Goal: Information Seeking & Learning: Learn about a topic

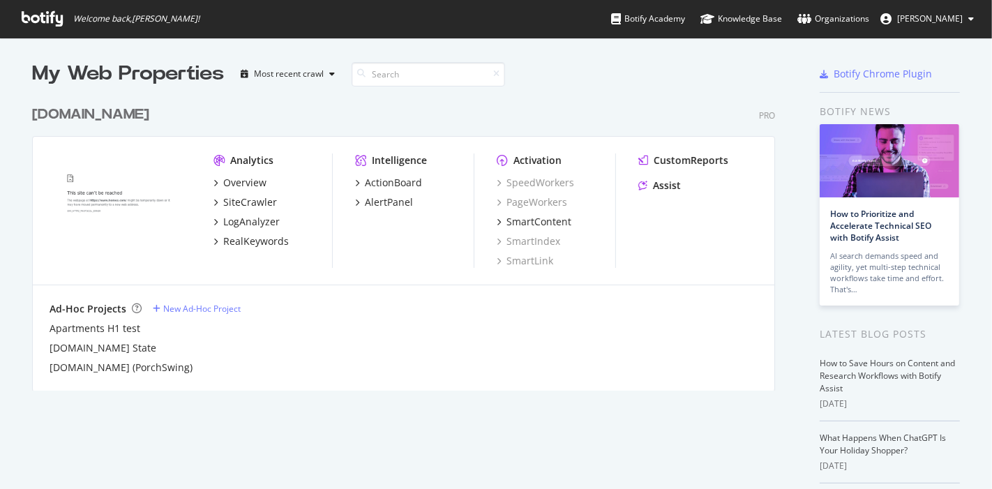
scroll to position [477, 969]
click at [227, 184] on div "Overview" at bounding box center [244, 183] width 43 height 14
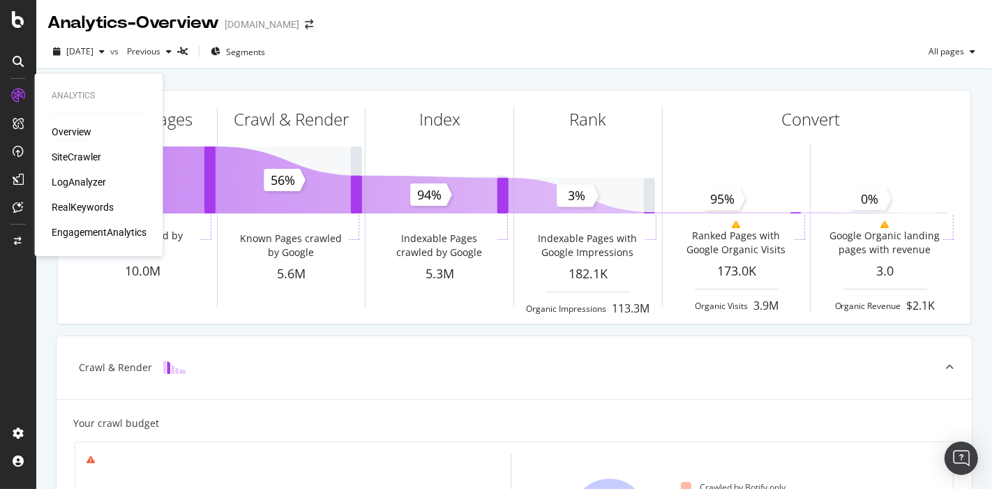
click at [76, 130] on div "Overview" at bounding box center [72, 132] width 40 height 14
click at [64, 181] on div "LogAnalyzer" at bounding box center [79, 182] width 54 height 14
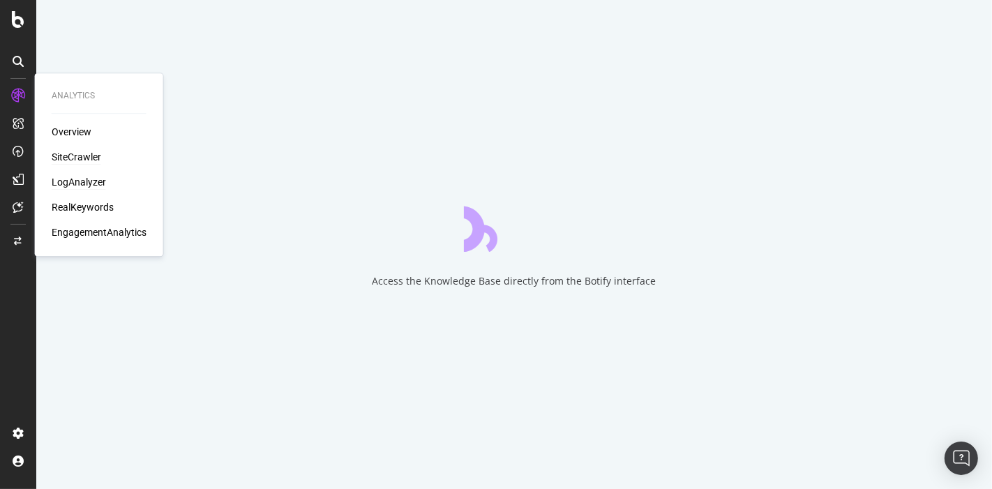
click at [87, 154] on div "SiteCrawler" at bounding box center [77, 157] width 50 height 14
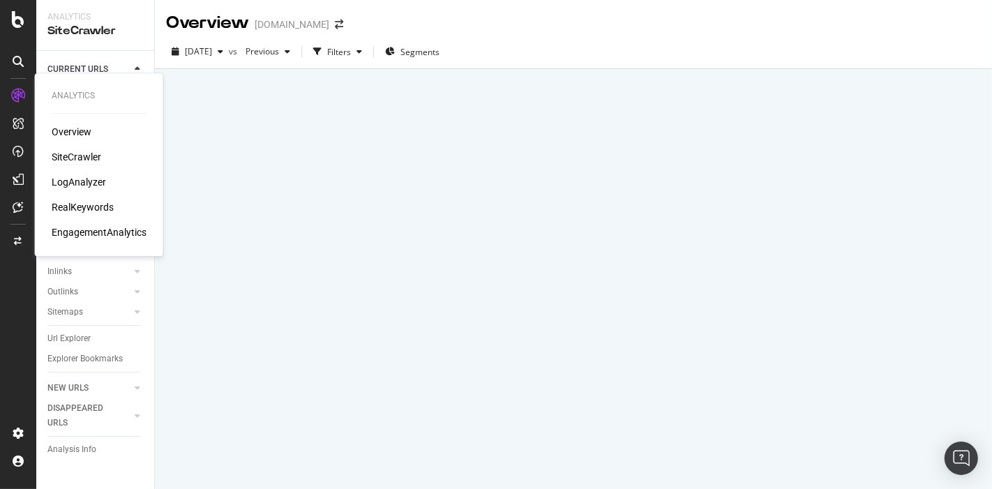
click at [68, 152] on div "SiteCrawler" at bounding box center [77, 157] width 50 height 14
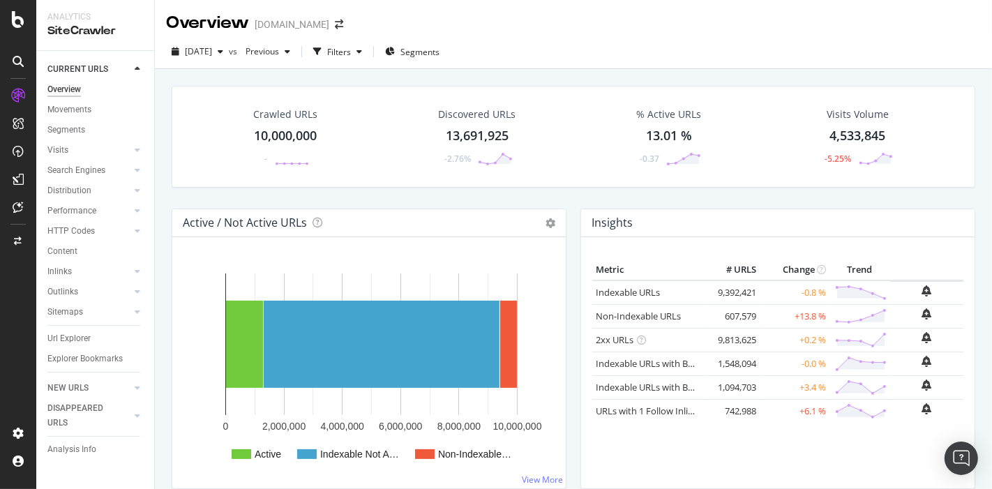
click at [66, 338] on div "Url Explorer" at bounding box center [68, 338] width 43 height 15
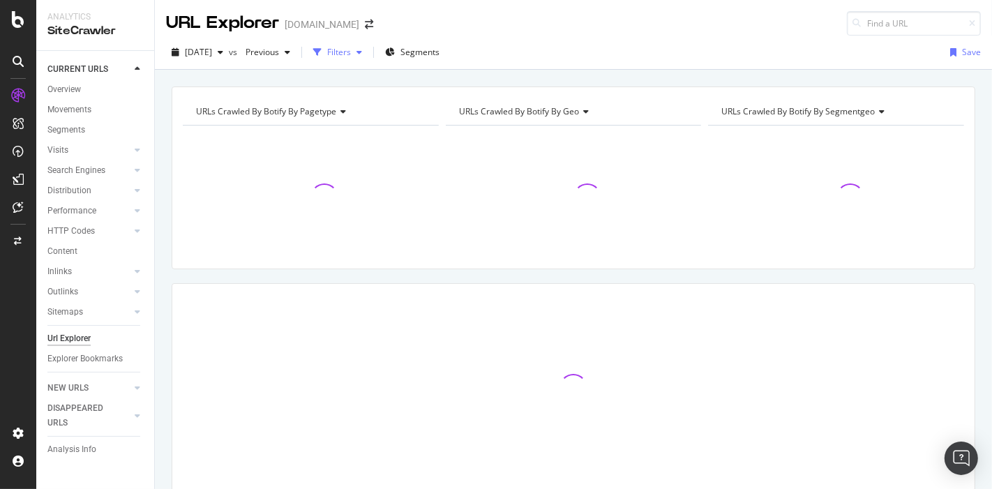
click at [351, 47] on div "Filters" at bounding box center [339, 52] width 24 height 12
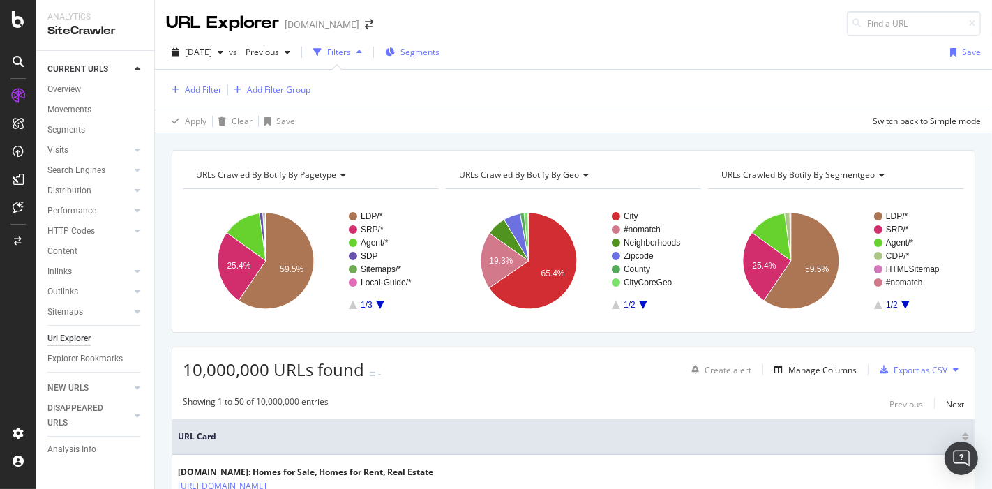
click at [438, 52] on span "Segments" at bounding box center [420, 52] width 39 height 12
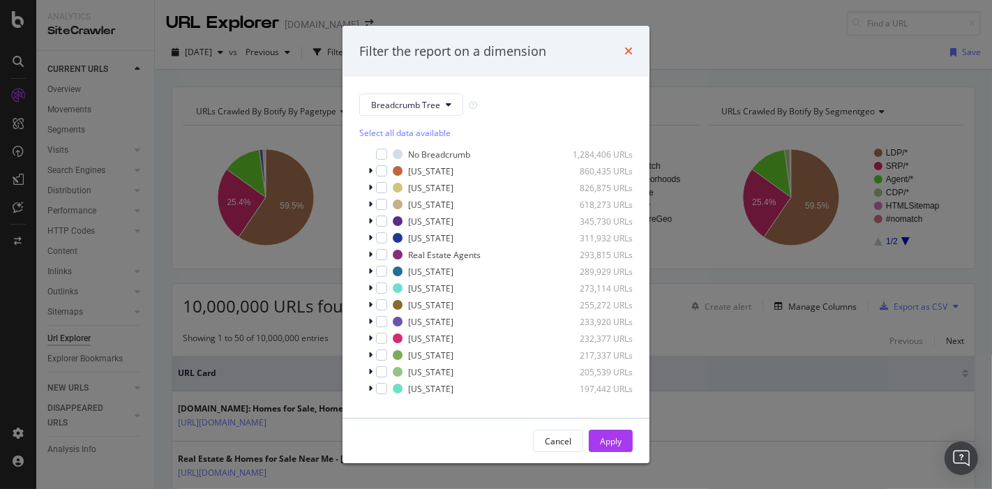
click at [629, 50] on icon "times" at bounding box center [629, 50] width 8 height 11
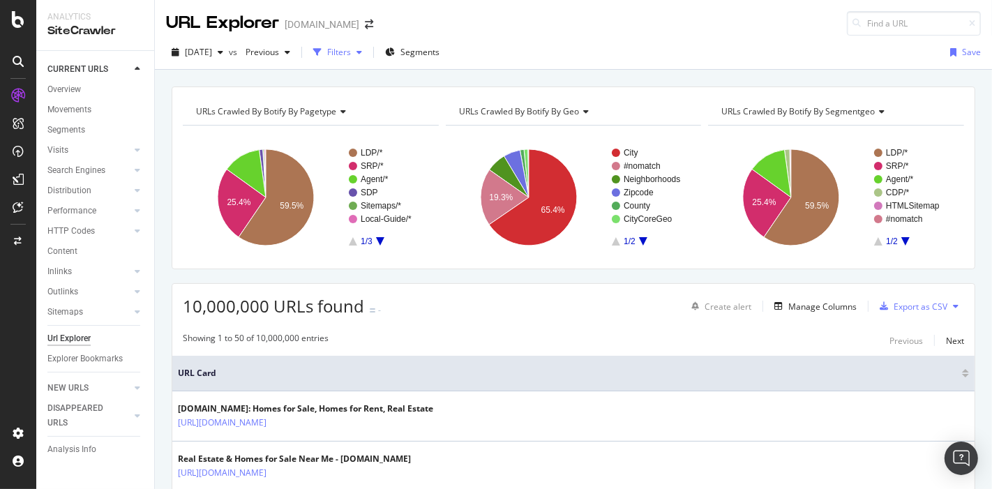
click at [368, 59] on div "Filters" at bounding box center [338, 52] width 60 height 21
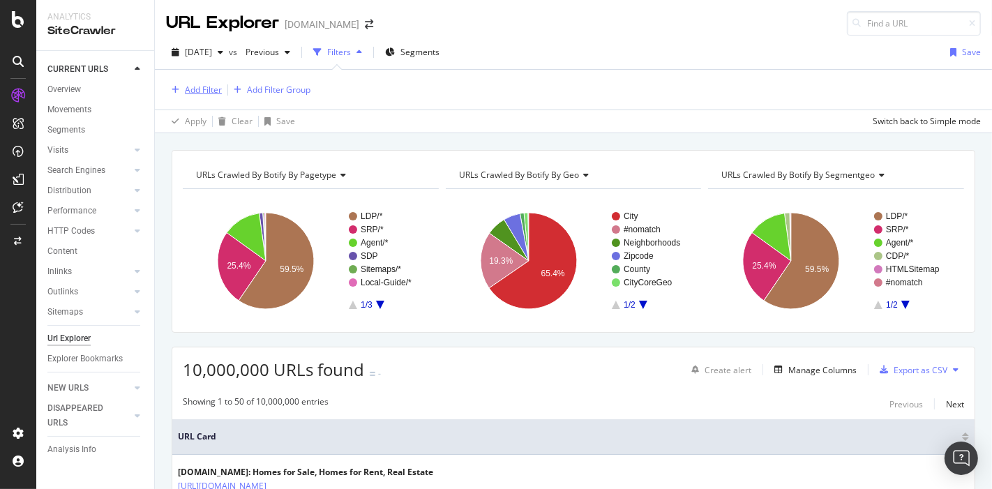
click at [197, 89] on div "Add Filter" at bounding box center [203, 90] width 37 height 12
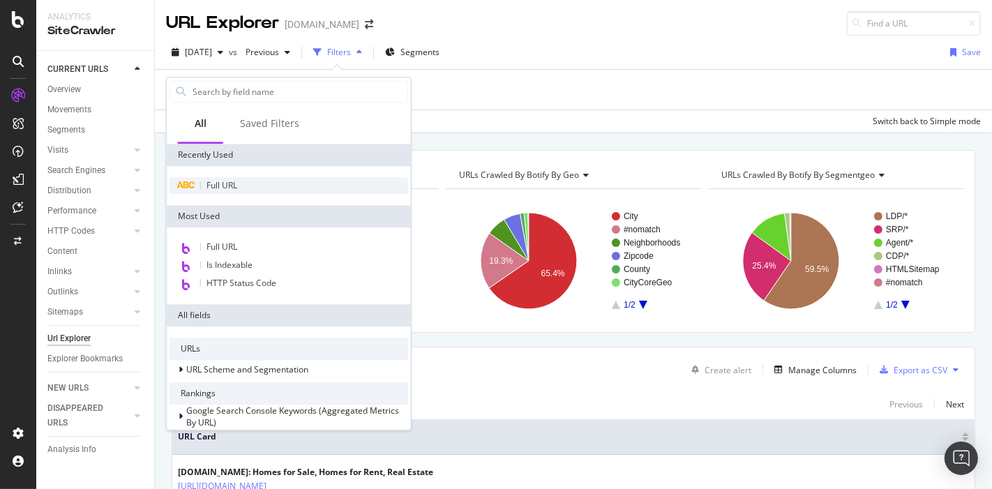
click at [245, 179] on div "Full URL" at bounding box center [289, 185] width 239 height 17
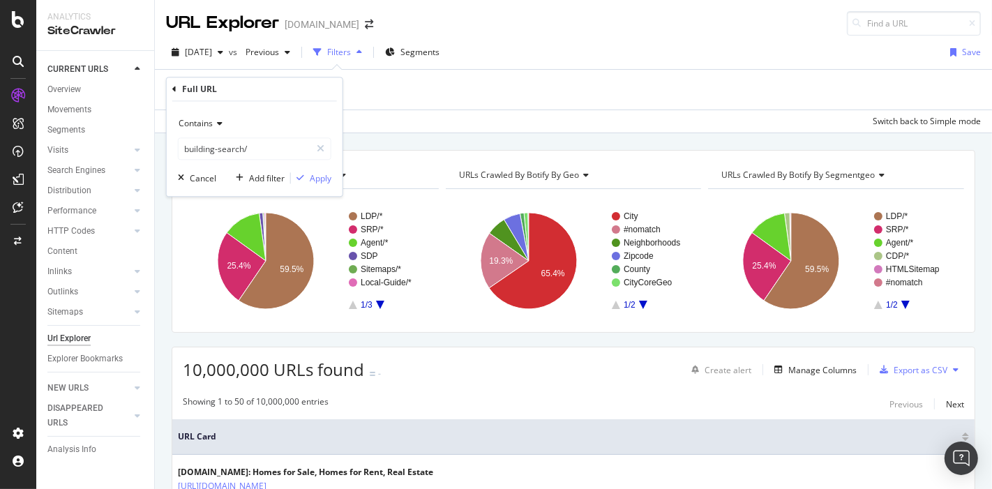
click at [217, 120] on icon at bounding box center [218, 124] width 10 height 8
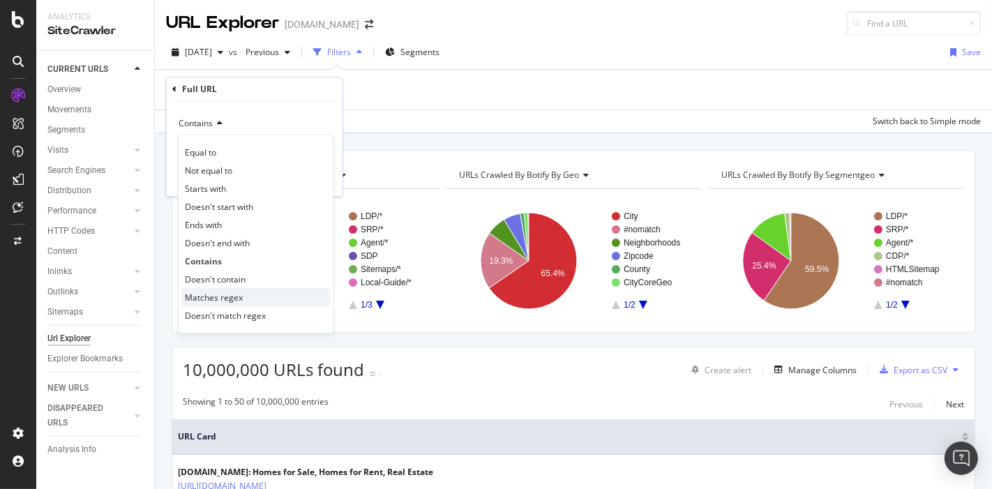
click at [241, 299] on div "Matches regex" at bounding box center [255, 298] width 149 height 18
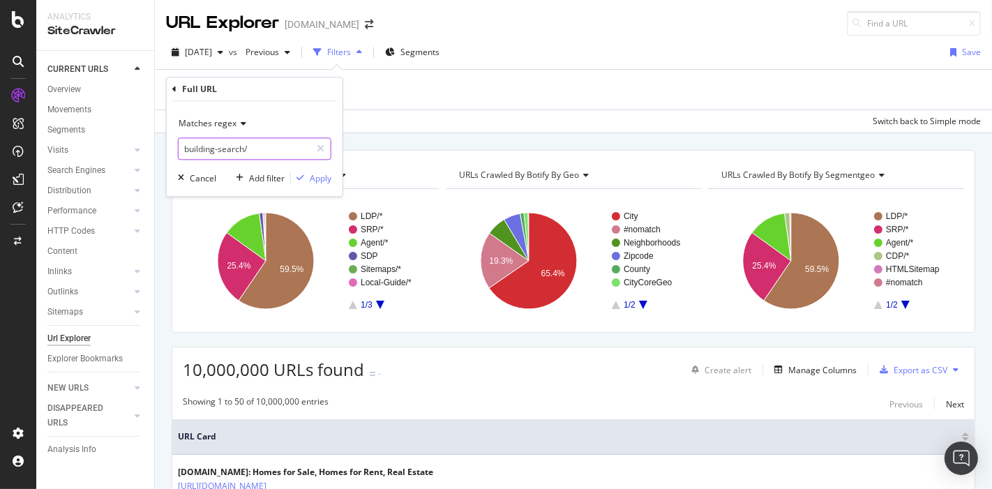
click at [274, 145] on input "building-search/" at bounding box center [245, 149] width 132 height 22
click at [229, 123] on span "Matches regex" at bounding box center [208, 124] width 58 height 12
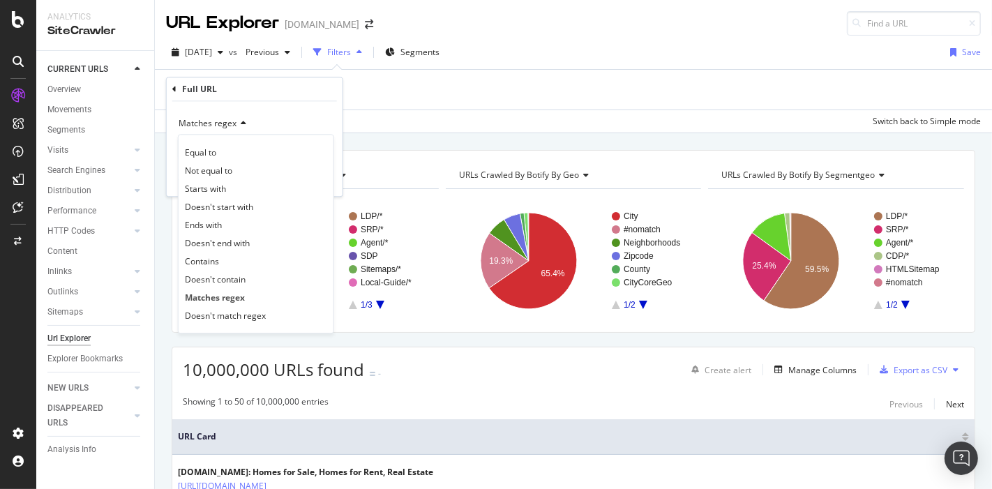
click at [294, 118] on div "Matches regex" at bounding box center [255, 124] width 154 height 22
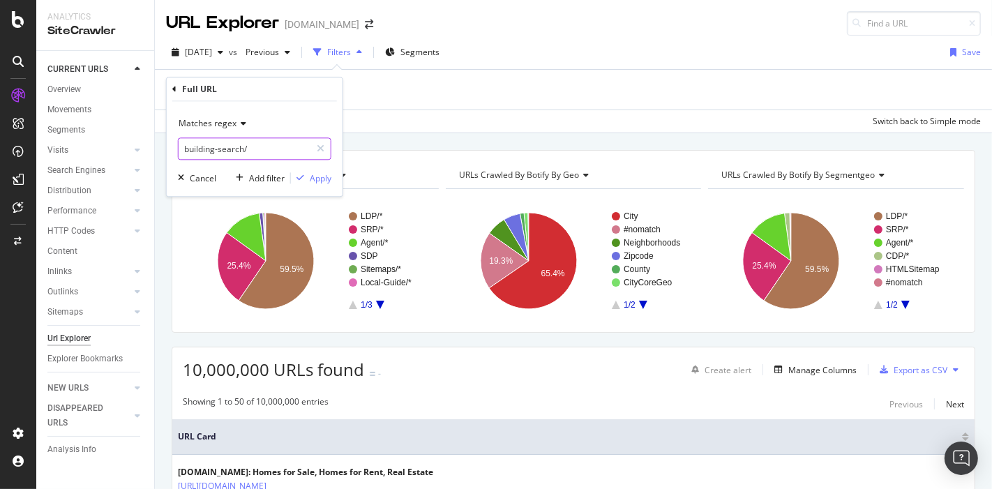
click at [288, 147] on input "building-search/" at bounding box center [245, 149] width 132 height 22
click at [318, 188] on div "Matches regex */neighborhood/* Cancel Add filter Apply" at bounding box center [255, 149] width 176 height 95
click at [278, 161] on div "Matches regex */neighborhood/* Cancel Add filter Apply" at bounding box center [255, 149] width 176 height 95
click at [273, 152] on input "*/neighborhood/*" at bounding box center [245, 149] width 132 height 22
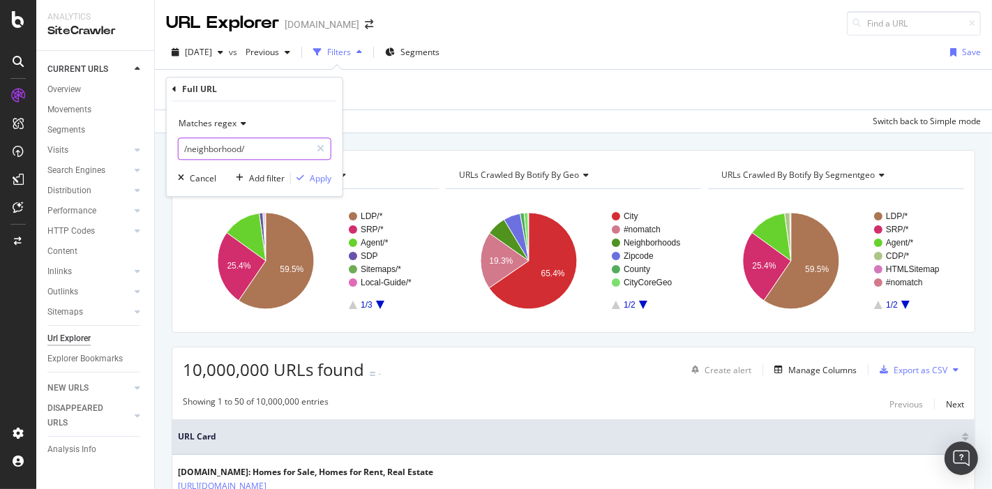
type input "/neighborhood/"
click at [214, 126] on span "Matches regex" at bounding box center [208, 124] width 58 height 12
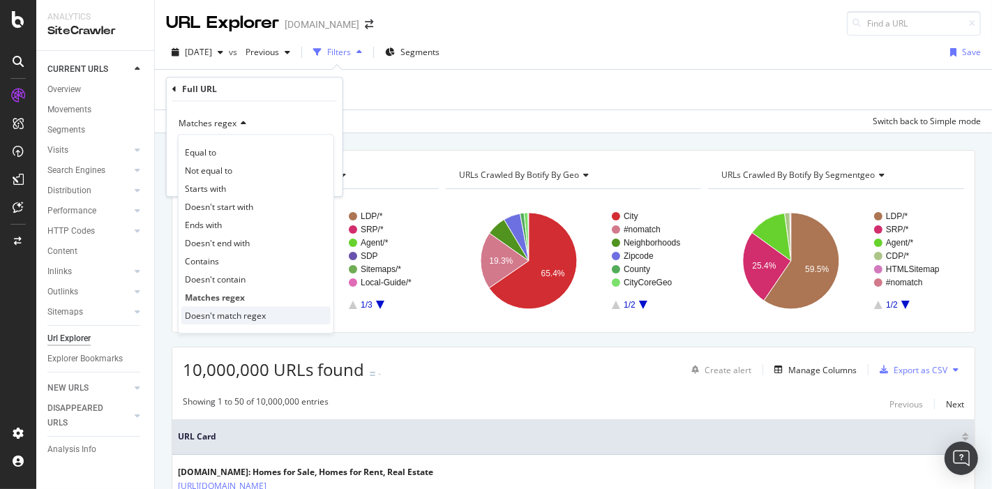
click at [236, 314] on span "Doesn't match regex" at bounding box center [225, 316] width 81 height 12
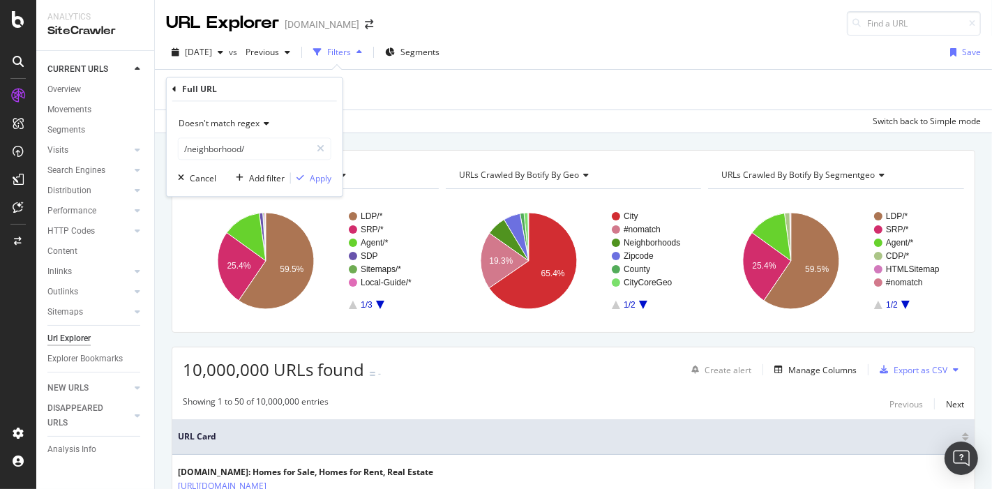
click at [241, 119] on span "Doesn't match regex" at bounding box center [219, 124] width 81 height 12
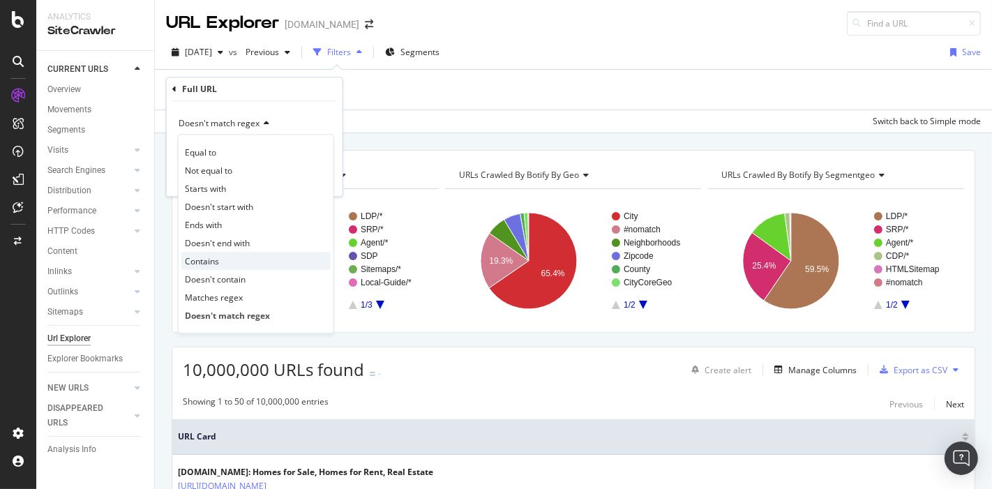
click at [205, 263] on span "Contains" at bounding box center [202, 261] width 34 height 12
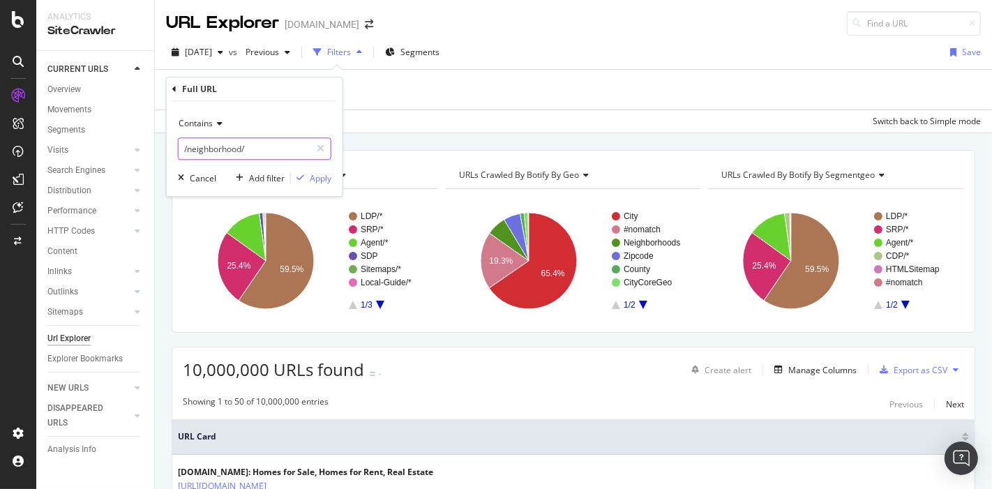
click at [268, 150] on input "/neighborhood/" at bounding box center [245, 149] width 132 height 22
click at [311, 175] on div "Apply" at bounding box center [321, 178] width 22 height 12
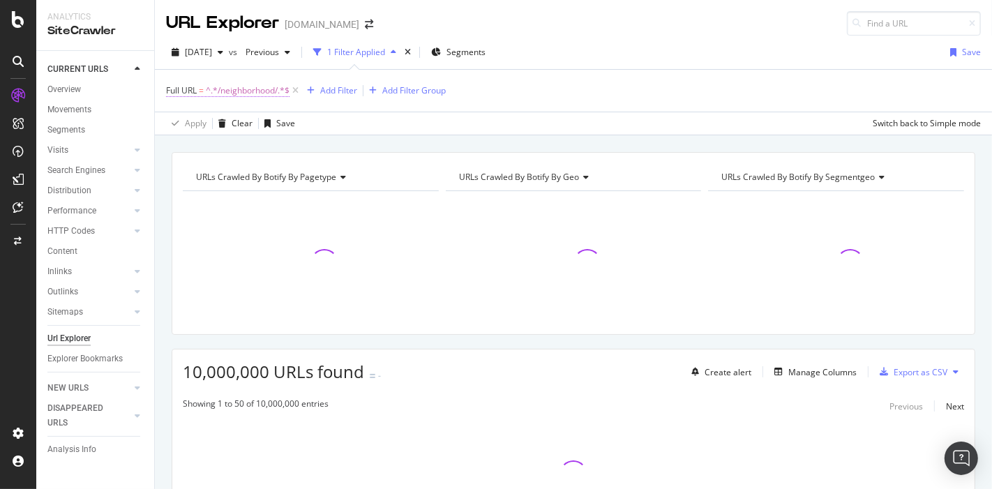
click at [240, 91] on span "^.*/neighborhood/.*$" at bounding box center [248, 91] width 84 height 20
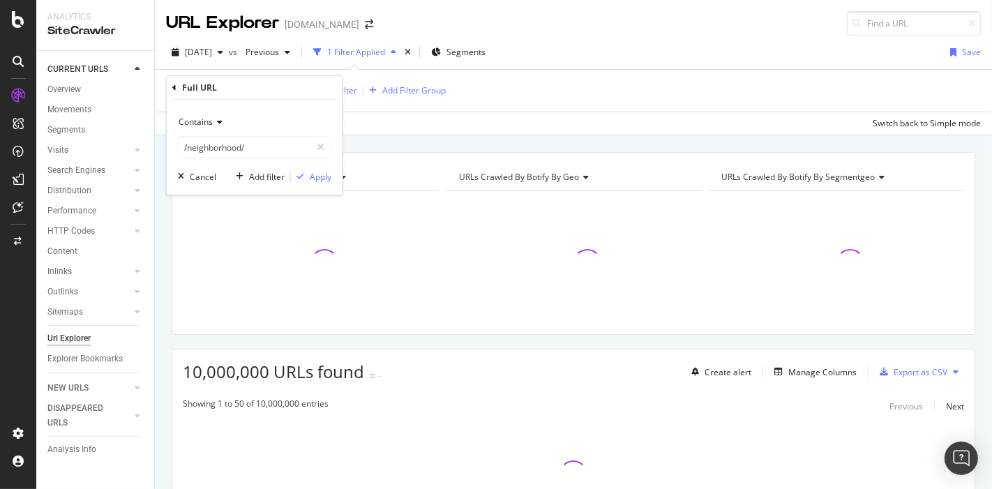
click at [199, 117] on span "Contains" at bounding box center [196, 122] width 34 height 12
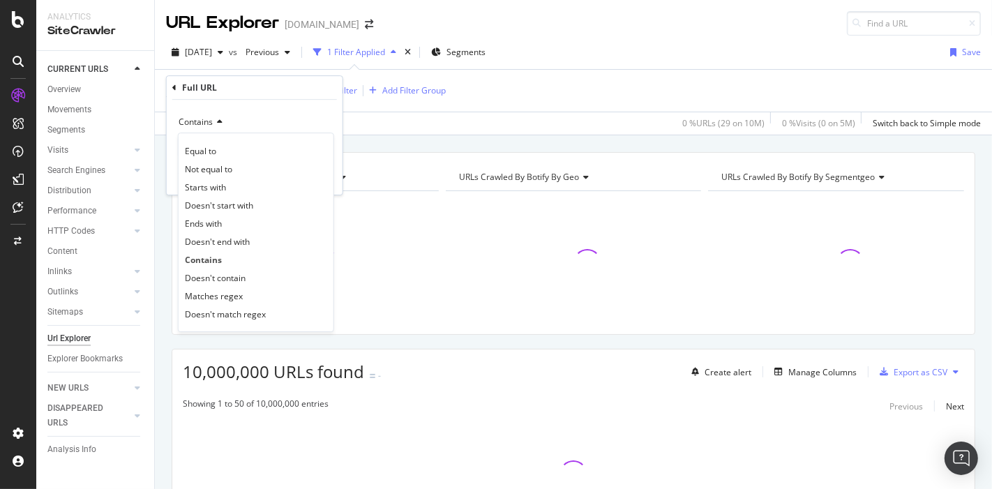
click at [535, 112] on div "Apply Clear Save 0 % URLs ( 29 on 10M ) 0 % Visits ( 0 on 5M ) Switch back to S…" at bounding box center [573, 123] width 837 height 23
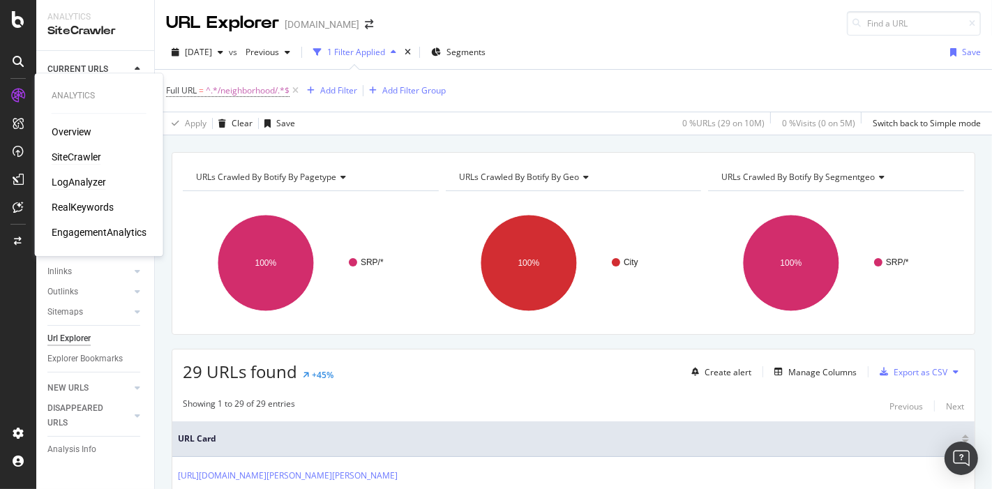
click at [85, 179] on div "LogAnalyzer" at bounding box center [79, 182] width 54 height 14
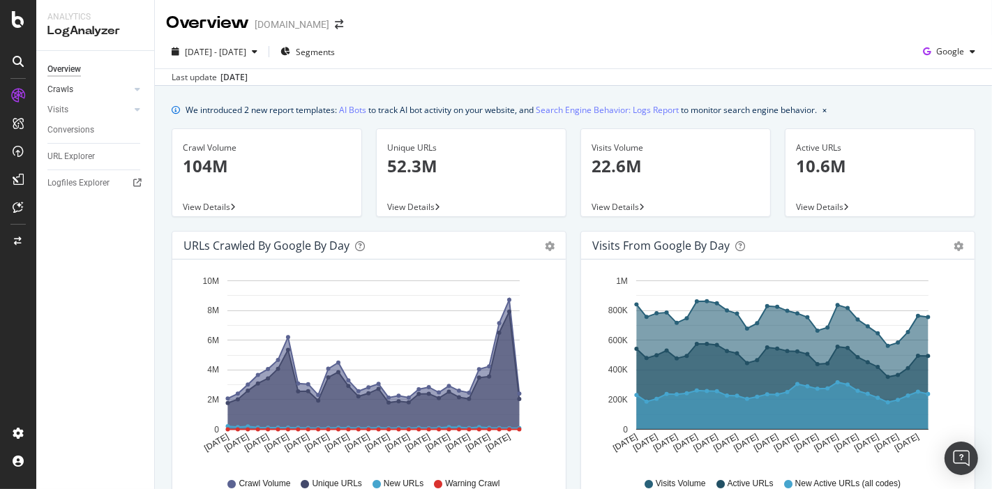
click at [84, 89] on link "Crawls" at bounding box center [88, 89] width 83 height 15
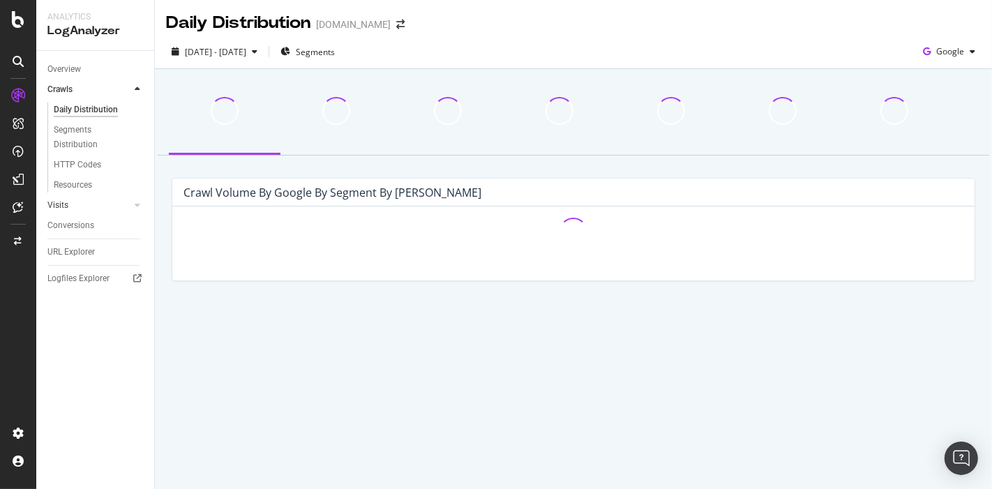
click at [94, 208] on link "Visits" at bounding box center [88, 205] width 83 height 15
click at [89, 238] on div "URL Explorer" at bounding box center [70, 232] width 47 height 15
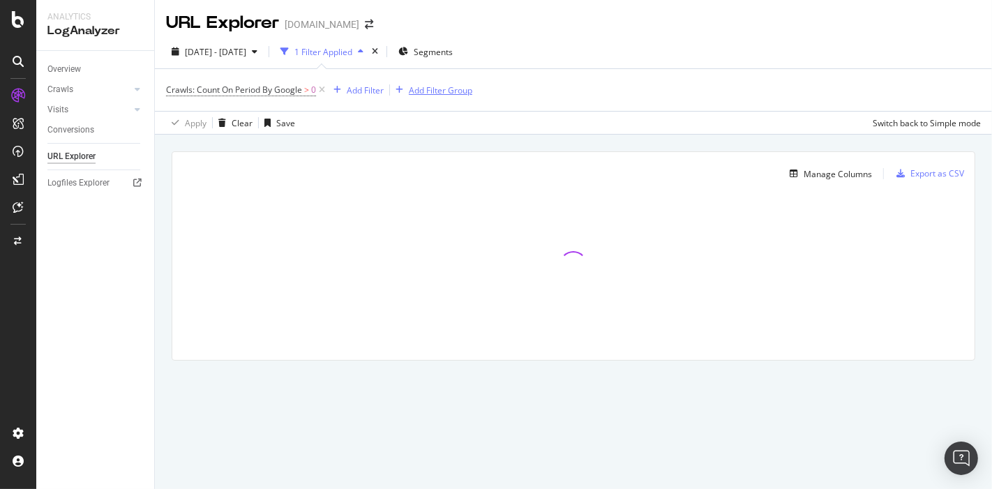
click at [450, 91] on div "Add Filter Group" at bounding box center [441, 90] width 64 height 12
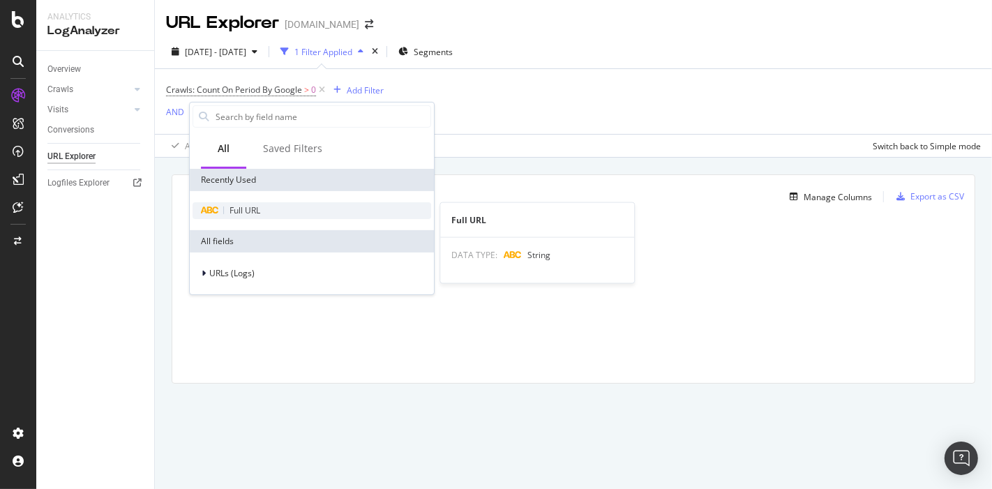
click at [272, 216] on div "Full URL" at bounding box center [312, 210] width 239 height 17
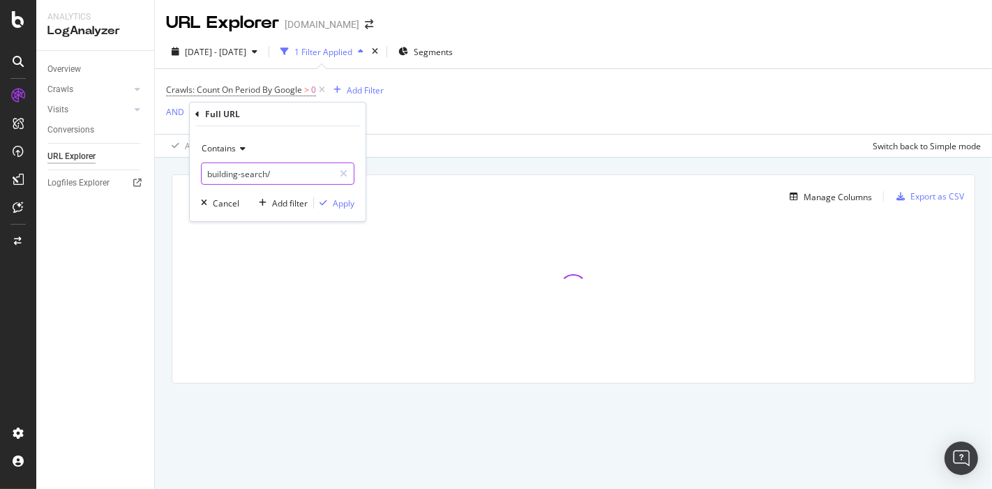
click at [238, 172] on input "building-search/" at bounding box center [268, 174] width 132 height 22
type input "/neighborhood/"
click at [349, 202] on div "Apply" at bounding box center [344, 203] width 22 height 12
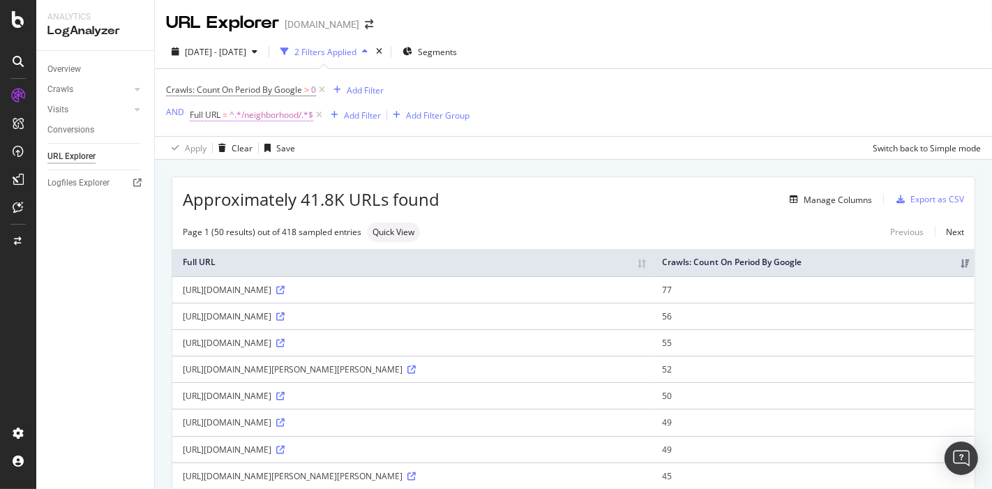
click at [273, 110] on span "^.*/neighborhood/.*$" at bounding box center [272, 115] width 84 height 20
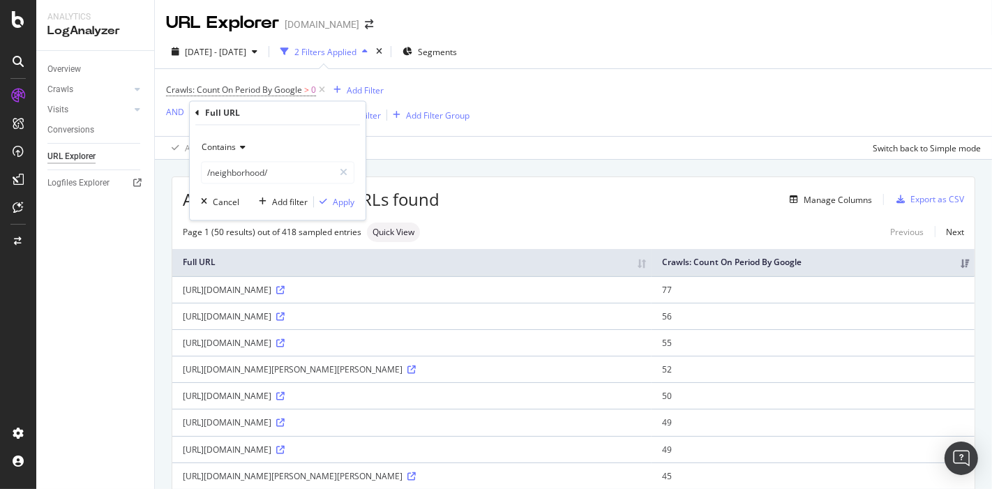
click at [639, 139] on div "Apply Clear Save Switch back to Simple mode" at bounding box center [573, 147] width 837 height 23
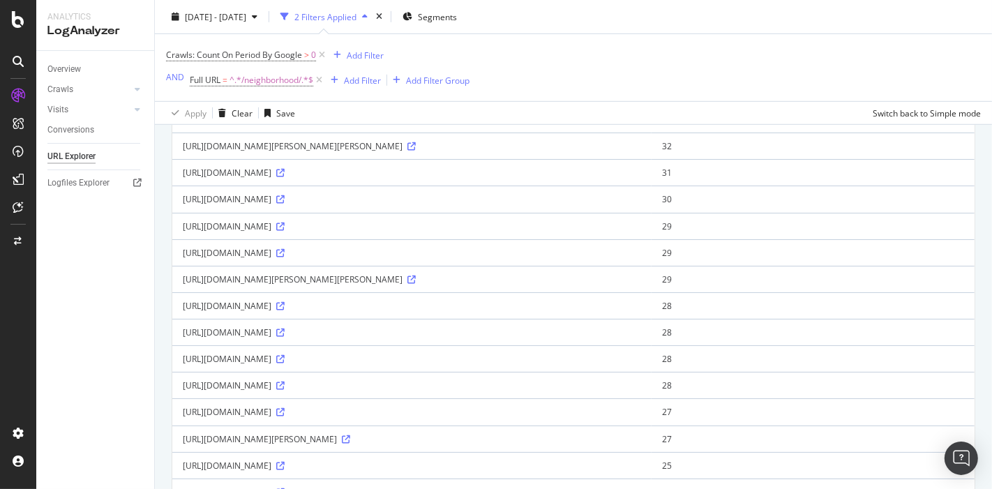
scroll to position [838, 0]
